Goal: Information Seeking & Learning: Learn about a topic

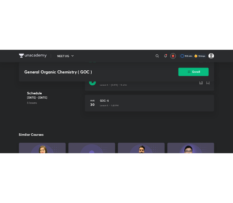
scroll to position [481, 0]
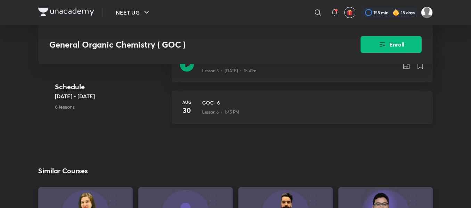
click at [296, 105] on h3 "GOC- 6" at bounding box center [313, 102] width 222 height 7
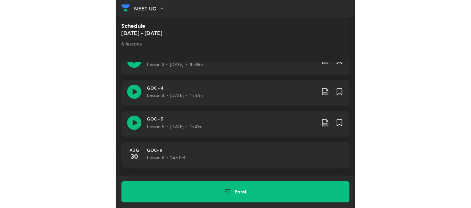
scroll to position [485, 0]
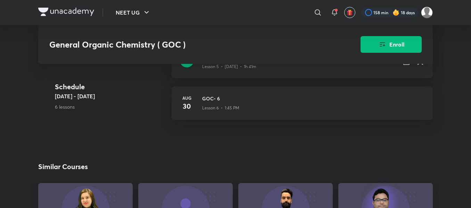
scroll to position [481, 0]
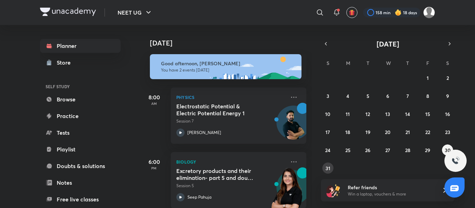
click at [236, 165] on abbr "31" at bounding box center [327, 168] width 5 height 7
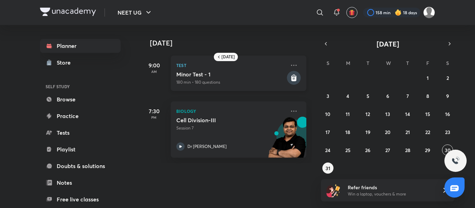
click at [236, 76] on icon at bounding box center [293, 76] width 2 height 2
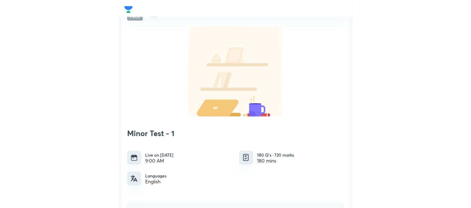
scroll to position [39, 0]
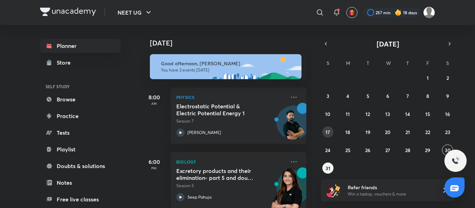
click at [236, 132] on abbr "17" at bounding box center [327, 132] width 5 height 7
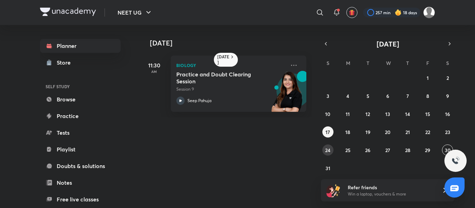
click at [236, 151] on abbr "24" at bounding box center [327, 150] width 5 height 7
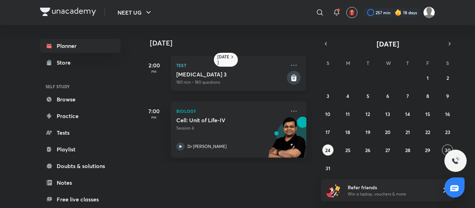
click at [236, 76] on rect at bounding box center [294, 78] width 14 height 14
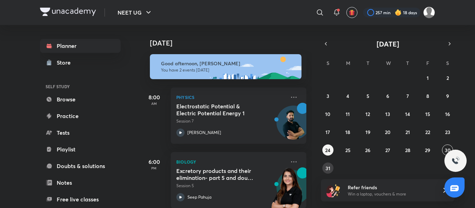
click at [236, 168] on abbr "31" at bounding box center [327, 168] width 5 height 7
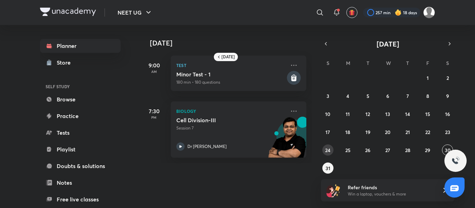
click at [236, 148] on abbr "24" at bounding box center [327, 150] width 5 height 7
click at [236, 169] on abbr "31" at bounding box center [327, 168] width 5 height 7
click at [236, 39] on button "button" at bounding box center [450, 44] width 10 height 10
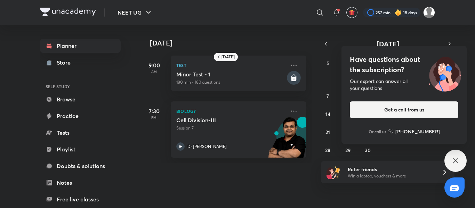
click at [236, 157] on icon at bounding box center [455, 161] width 8 height 8
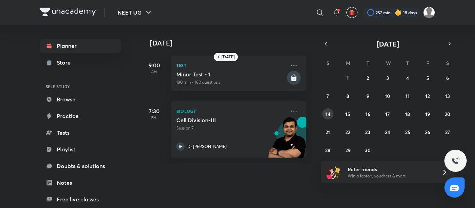
click at [236, 111] on abbr "14" at bounding box center [327, 114] width 5 height 7
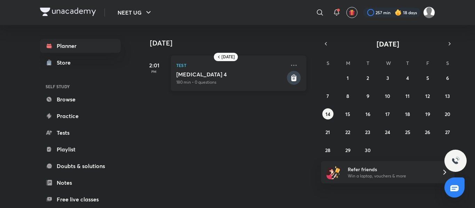
click at [236, 76] on icon at bounding box center [293, 76] width 2 height 2
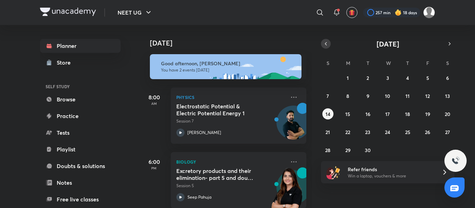
click at [236, 42] on button "button" at bounding box center [326, 44] width 10 height 10
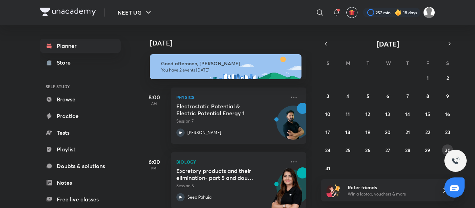
click at [236, 149] on button "30" at bounding box center [447, 150] width 11 height 11
